Goal: Task Accomplishment & Management: Use online tool/utility

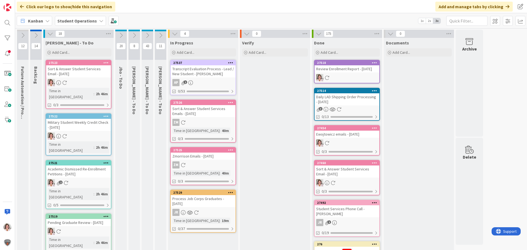
click at [107, 114] on icon at bounding box center [105, 116] width 5 height 4
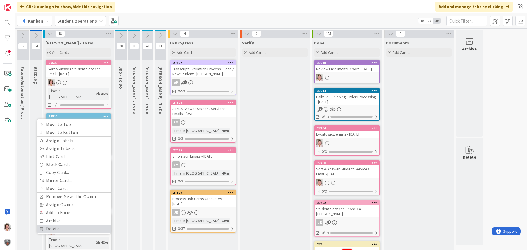
click at [60, 225] on link "Delete" at bounding box center [74, 229] width 74 height 8
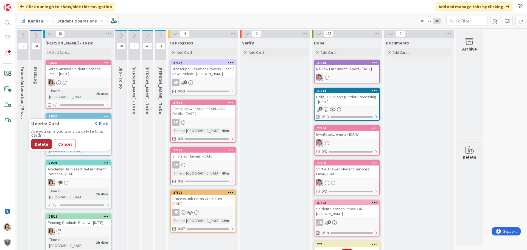
click at [43, 139] on button "Delete" at bounding box center [41, 144] width 21 height 10
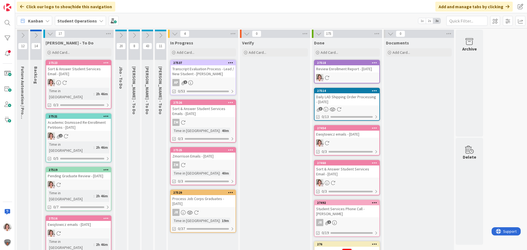
click at [148, 35] on icon at bounding box center [147, 35] width 6 height 6
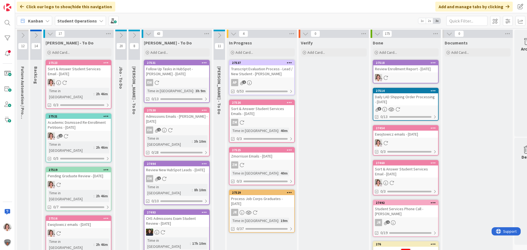
click at [147, 34] on icon at bounding box center [148, 34] width 6 height 6
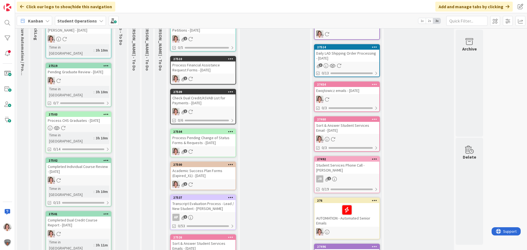
scroll to position [11, 0]
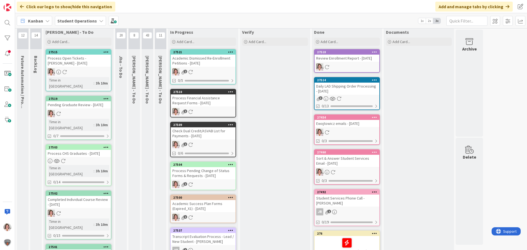
click at [208, 63] on div "Academic Dismissed Re-Enrollment Petitions - 08/28/2025" at bounding box center [203, 61] width 65 height 12
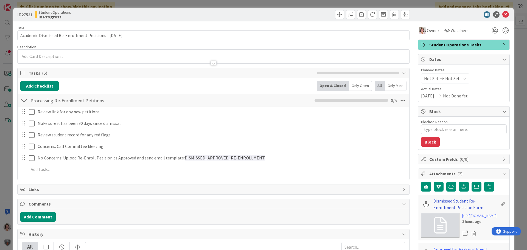
click at [442, 199] on link "Dismissed Student Re-Enrollment Petition Form" at bounding box center [465, 203] width 64 height 13
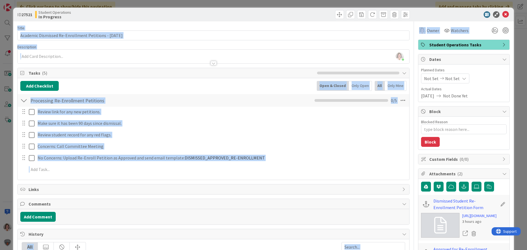
drag, startPoint x: 504, startPoint y: 15, endPoint x: 425, endPoint y: 65, distance: 93.6
click at [492, 60] on div "ID 27521 Student Operations In Progress Title 55 / 128 Academic Dismissed Re-En…" at bounding box center [263, 188] width 500 height 360
click at [246, 106] on div "Processing Re-Enrollment Petitions Checklist Name 34 / 64 Processing Re-Enrollm…" at bounding box center [213, 100] width 391 height 13
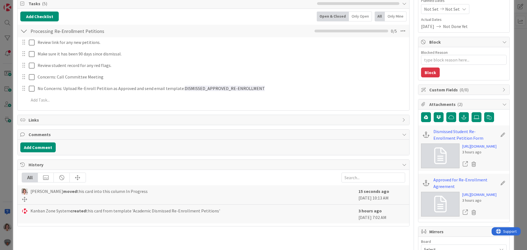
scroll to position [110, 0]
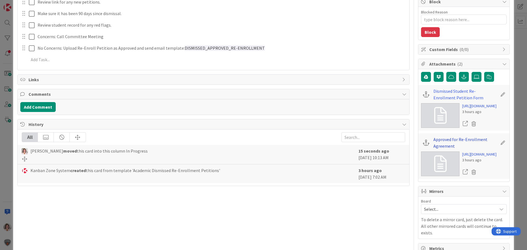
click at [437, 149] on link "Approved for Re-Enrollment Agreement" at bounding box center [465, 142] width 64 height 13
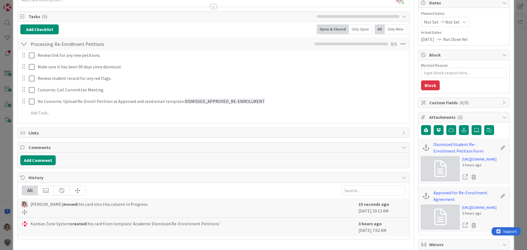
scroll to position [0, 0]
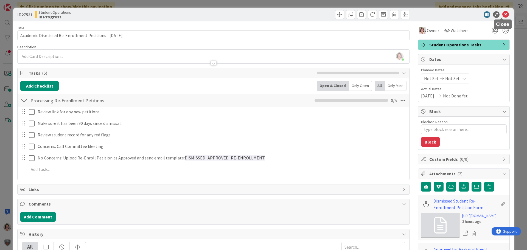
click at [502, 14] on icon at bounding box center [505, 14] width 7 height 7
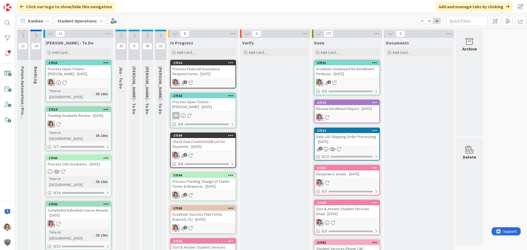
click at [190, 77] on div "Process Financial Assistance Request Forms - 08/28/2025" at bounding box center [203, 71] width 65 height 12
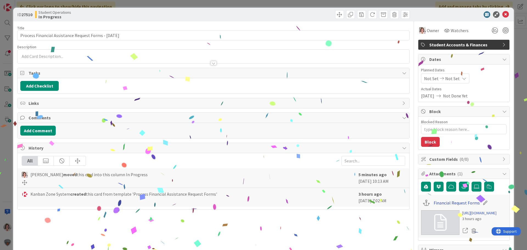
click at [441, 205] on link "Financial Request Forms" at bounding box center [456, 202] width 46 height 7
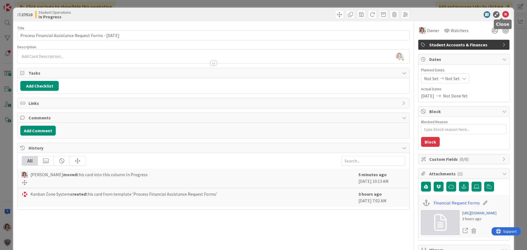
click at [502, 13] on icon at bounding box center [505, 14] width 7 height 7
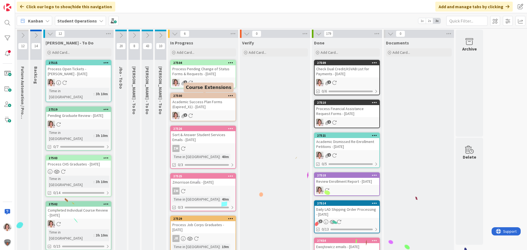
click at [207, 105] on div "Academic Success Plan Forms (Expired_X1) - 08/28/2025" at bounding box center [203, 104] width 65 height 12
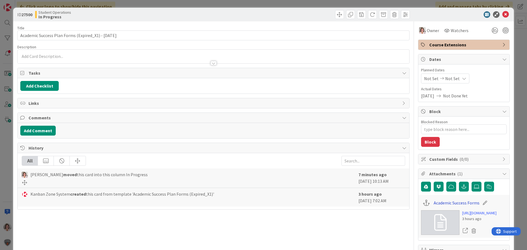
click at [455, 205] on link "Academic Success Forms" at bounding box center [456, 202] width 46 height 7
click at [502, 14] on icon at bounding box center [505, 14] width 7 height 7
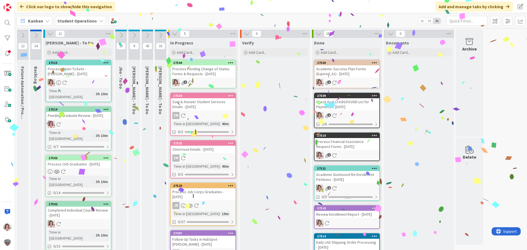
click at [185, 71] on div "Process Pending Change of Status Forms & Requests - 08/28/2025" at bounding box center [203, 71] width 65 height 12
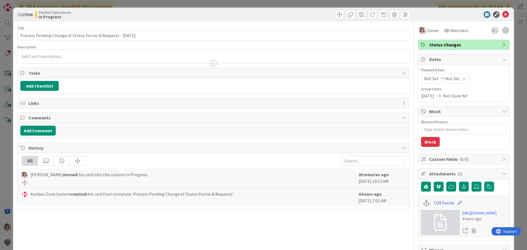
click at [440, 203] on link "COS Forms" at bounding box center [443, 202] width 21 height 7
click at [502, 16] on icon at bounding box center [505, 14] width 7 height 7
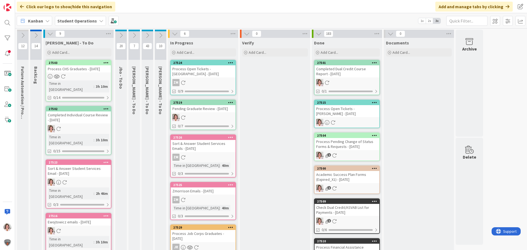
click at [201, 118] on link "27519 Pending Graduate Review - 08/28/2025 0/7" at bounding box center [203, 115] width 66 height 30
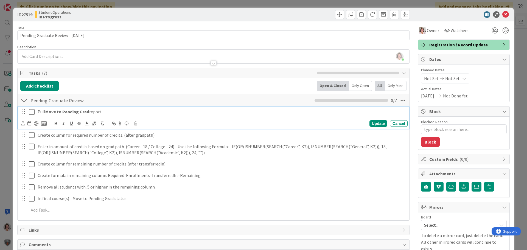
click at [34, 113] on icon at bounding box center [33, 112] width 8 height 7
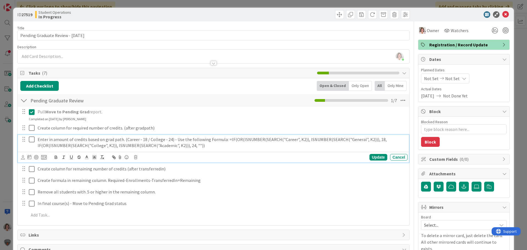
click at [204, 149] on div "Enter in amount of credits based on grad path. (Career - 18 / College - 24) - U…" at bounding box center [221, 143] width 372 height 16
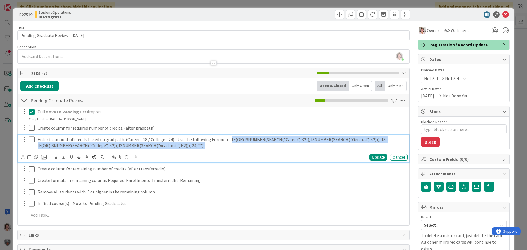
drag, startPoint x: 202, startPoint y: 146, endPoint x: 225, endPoint y: 140, distance: 23.5
click at [225, 140] on p "Enter in amount of credits based on grad path. (Career - 18 / College - 24) - U…" at bounding box center [221, 142] width 367 height 12
copy p "IF(OR(ISNUMBER(SEARCH("Career", K2)), ISNUMBER(SEARCH("General", K2))), 18, IF(…"
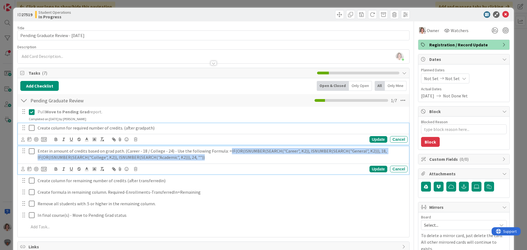
click at [32, 126] on icon at bounding box center [33, 127] width 8 height 7
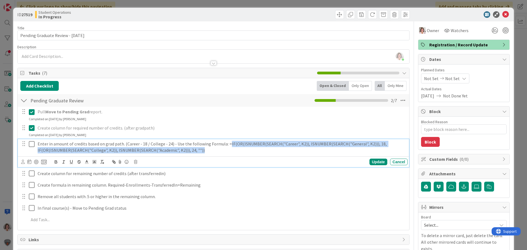
click at [33, 144] on icon at bounding box center [33, 144] width 8 height 7
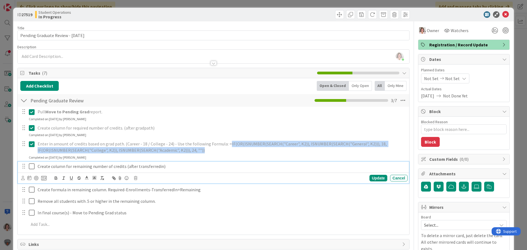
click at [34, 168] on icon at bounding box center [33, 166] width 8 height 7
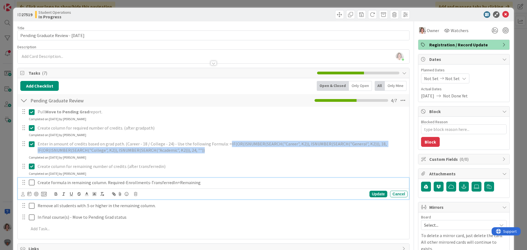
click at [33, 183] on icon at bounding box center [33, 182] width 8 height 7
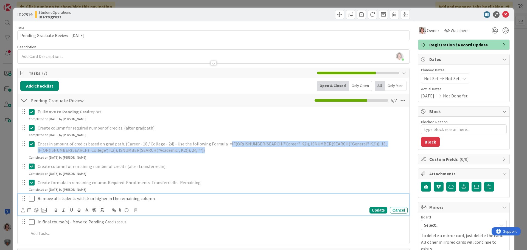
click at [31, 199] on icon at bounding box center [33, 198] width 8 height 7
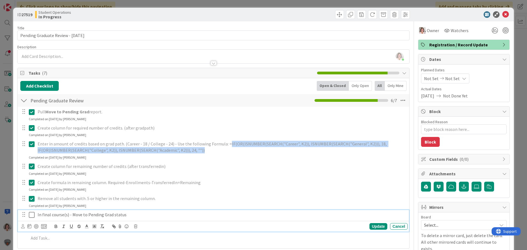
click at [33, 215] on icon at bounding box center [33, 214] width 8 height 7
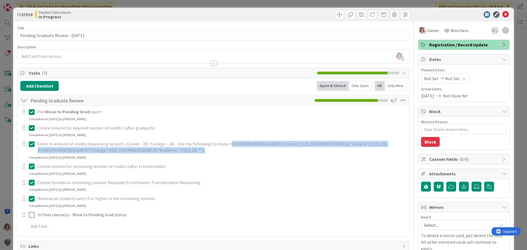
type textarea "x"
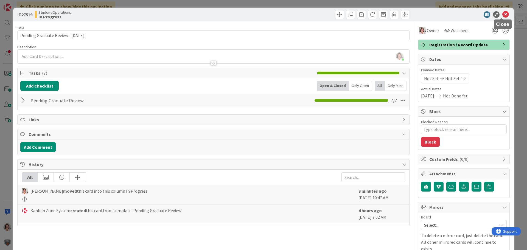
click at [503, 15] on icon at bounding box center [505, 14] width 7 height 7
